Goal: Information Seeking & Learning: Learn about a topic

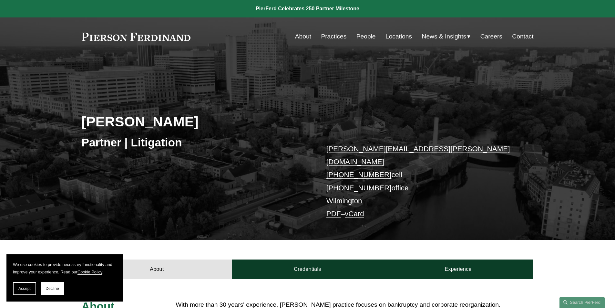
click at [365, 37] on link "People" at bounding box center [366, 36] width 19 height 12
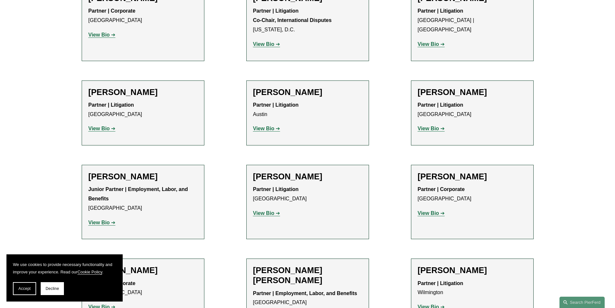
scroll to position [1292, 0]
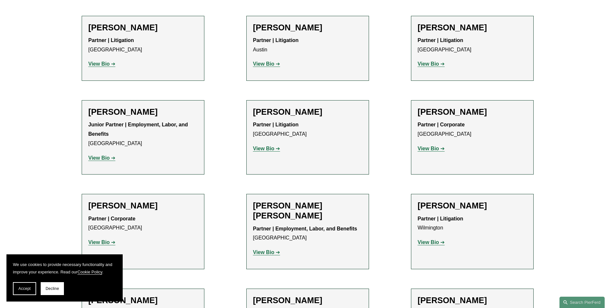
click at [430, 239] on strong "View Bio" at bounding box center [428, 241] width 21 height 5
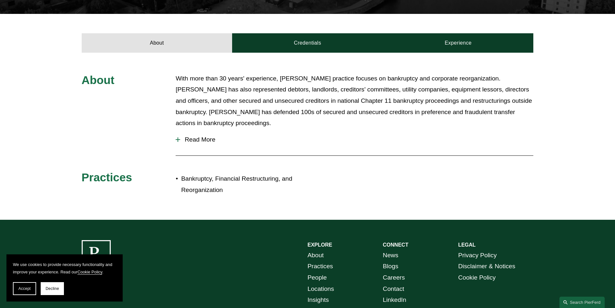
scroll to position [194, 0]
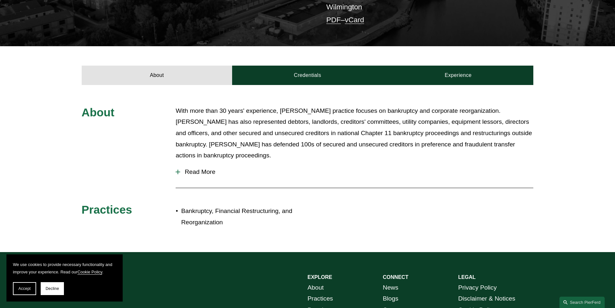
click at [196, 168] on span "Read More" at bounding box center [356, 171] width 353 height 7
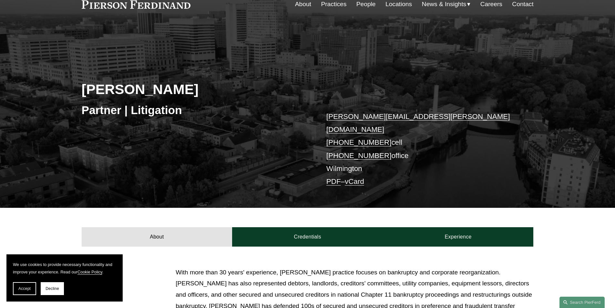
scroll to position [0, 0]
